Goal: Navigation & Orientation: Find specific page/section

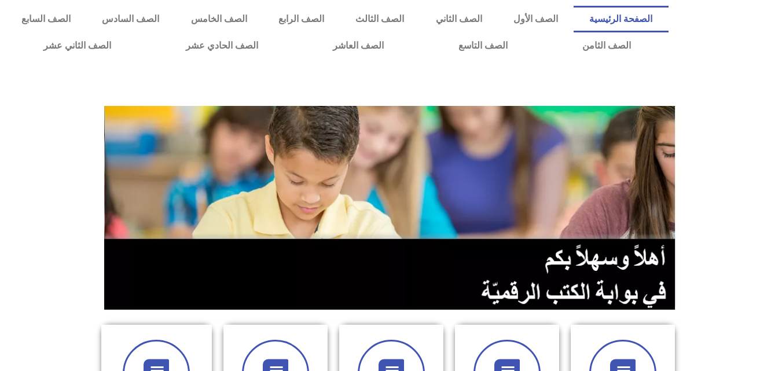
scroll to position [477, 0]
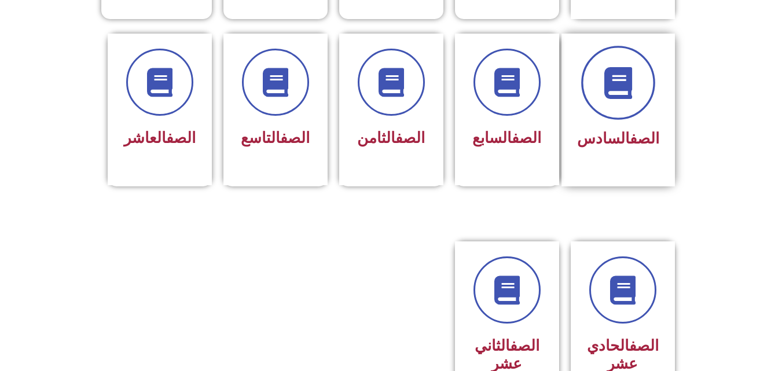
click at [632, 70] on icon at bounding box center [618, 83] width 32 height 32
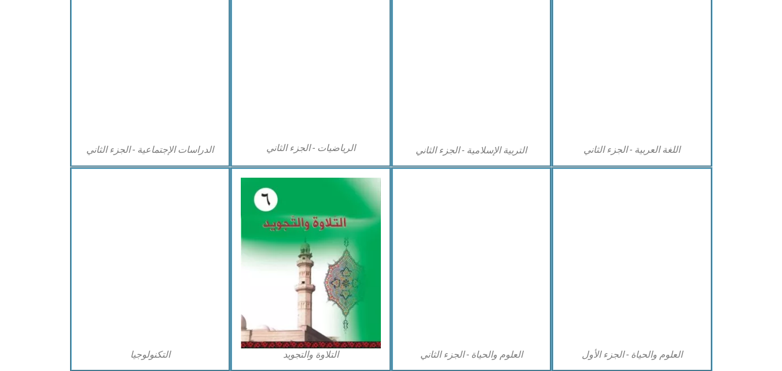
scroll to position [612, 0]
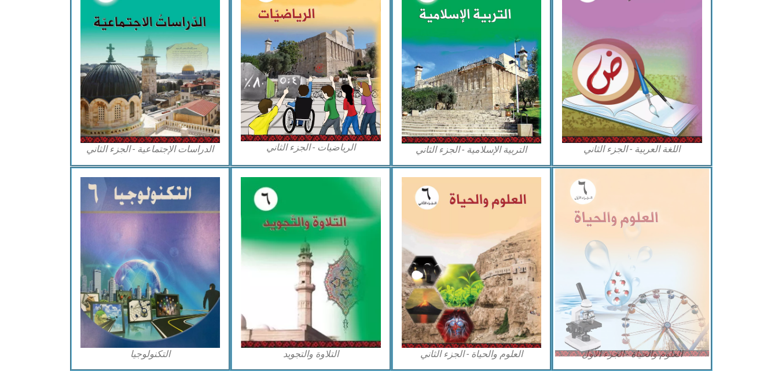
click at [572, 219] on img at bounding box center [632, 262] width 154 height 188
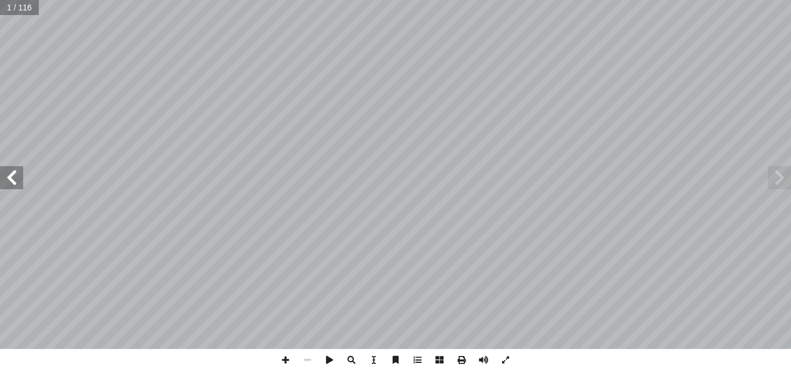
click at [12, 174] on span at bounding box center [11, 177] width 23 height 23
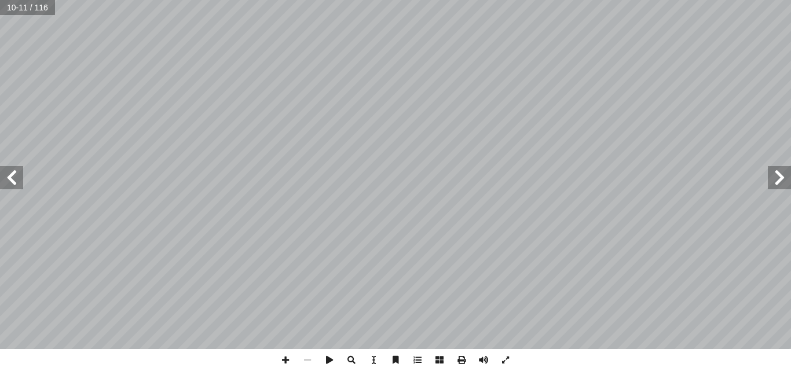
click at [12, 174] on span at bounding box center [11, 177] width 23 height 23
click at [282, 361] on span at bounding box center [285, 360] width 22 height 22
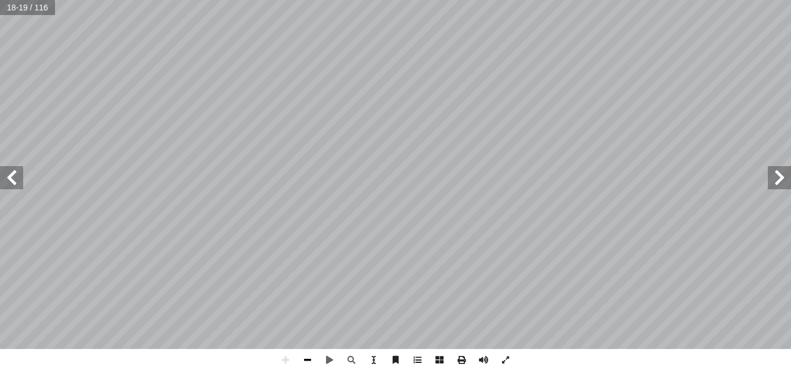
click at [302, 359] on span at bounding box center [307, 360] width 22 height 22
click at [775, 177] on span at bounding box center [778, 177] width 23 height 23
click at [775, 178] on span at bounding box center [778, 177] width 23 height 23
click at [306, 358] on span at bounding box center [307, 360] width 22 height 22
click at [285, 362] on span at bounding box center [285, 360] width 22 height 22
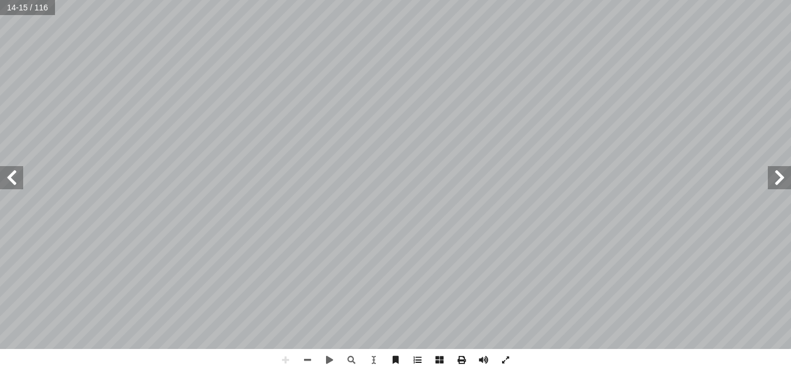
click at [451, 105] on html "الصفحة الرئيسية الصف الأول الصف الثاني الصف الثالث الصف الرابع الصف الخامس الصف…" at bounding box center [395, 52] width 791 height 105
click at [461, 105] on html "الصفحة الرئيسية الصف الأول الصف الثاني الصف الثالث الصف الرابع الصف الخامس الصف…" at bounding box center [395, 52] width 791 height 105
